Goal: Check status: Check status

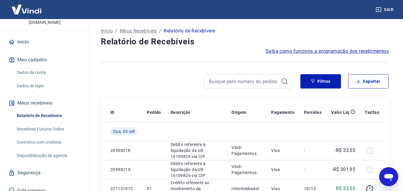
scroll to position [89, 0]
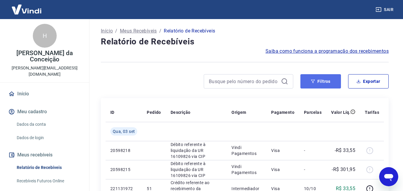
click at [327, 79] on button "Filtros" at bounding box center [320, 81] width 41 height 14
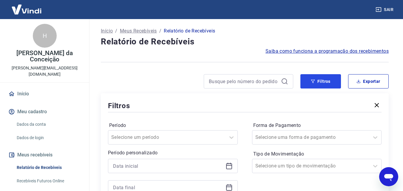
scroll to position [60, 0]
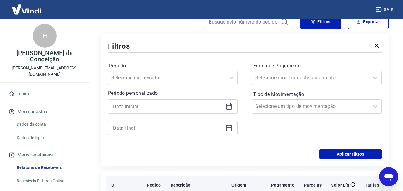
click at [378, 46] on icon "button" at bounding box center [376, 45] width 7 height 7
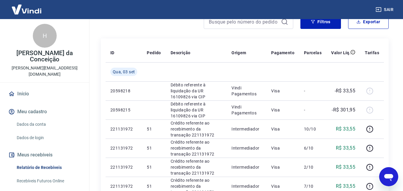
click at [320, 18] on div "Sair" at bounding box center [201, 9] width 403 height 19
click at [323, 24] on button "Filtros" at bounding box center [320, 22] width 41 height 14
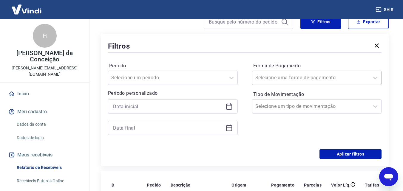
click at [340, 78] on div at bounding box center [310, 78] width 111 height 8
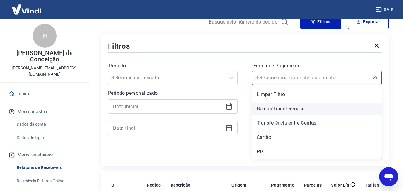
click at [309, 107] on div "Boleto/Transferência" at bounding box center [317, 109] width 130 height 12
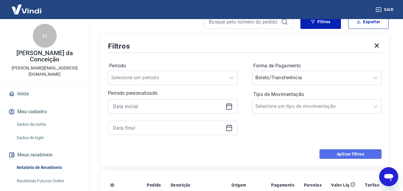
click at [338, 158] on button "Aplicar filtros" at bounding box center [350, 154] width 62 height 10
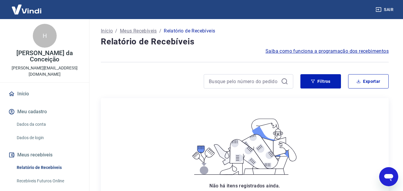
scroll to position [30, 0]
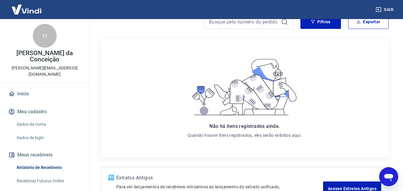
scroll to position [105, 0]
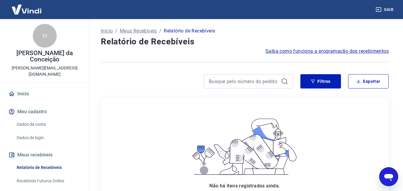
scroll to position [105, 0]
